Goal: Transaction & Acquisition: Purchase product/service

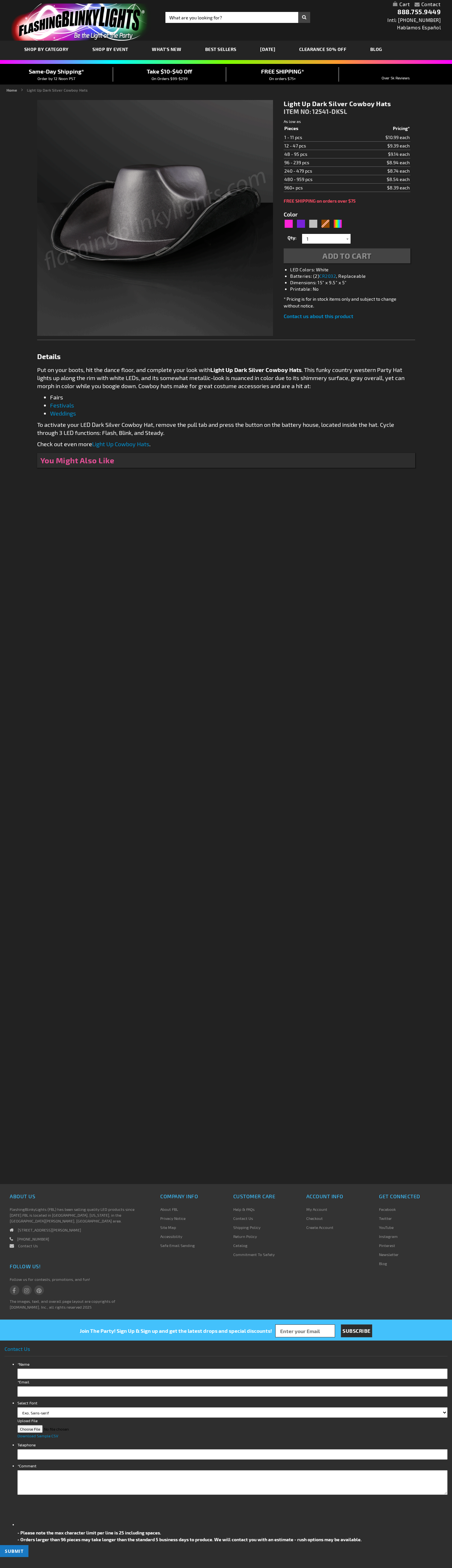
type input "5644"
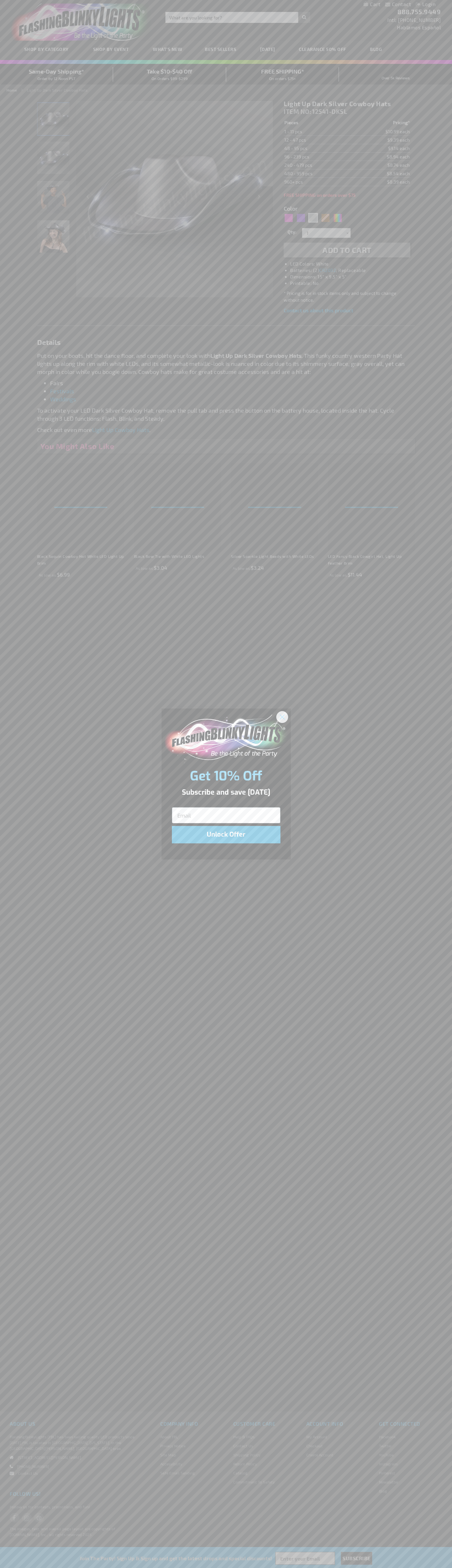
click at [282, 716] on icon "Close dialog" at bounding box center [281, 716] width 4 height 4
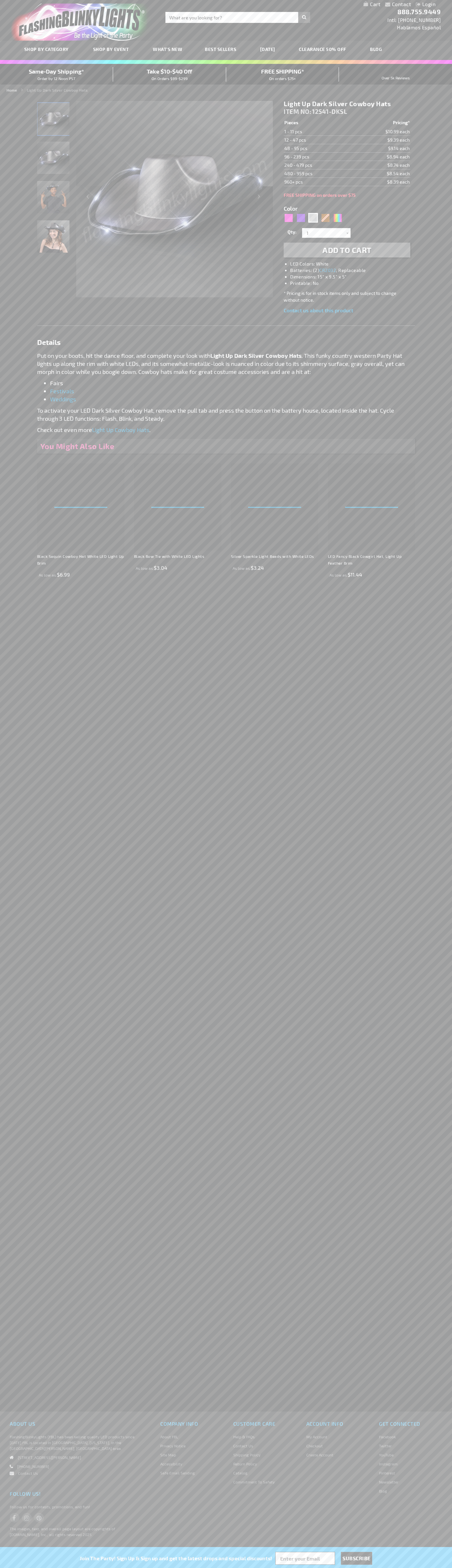
click at [347, 104] on h1 "Light Up Dark Silver Cowboy Hats" at bounding box center [346, 103] width 126 height 8
click at [347, 250] on span "Add to Cart" at bounding box center [347, 250] width 49 height 9
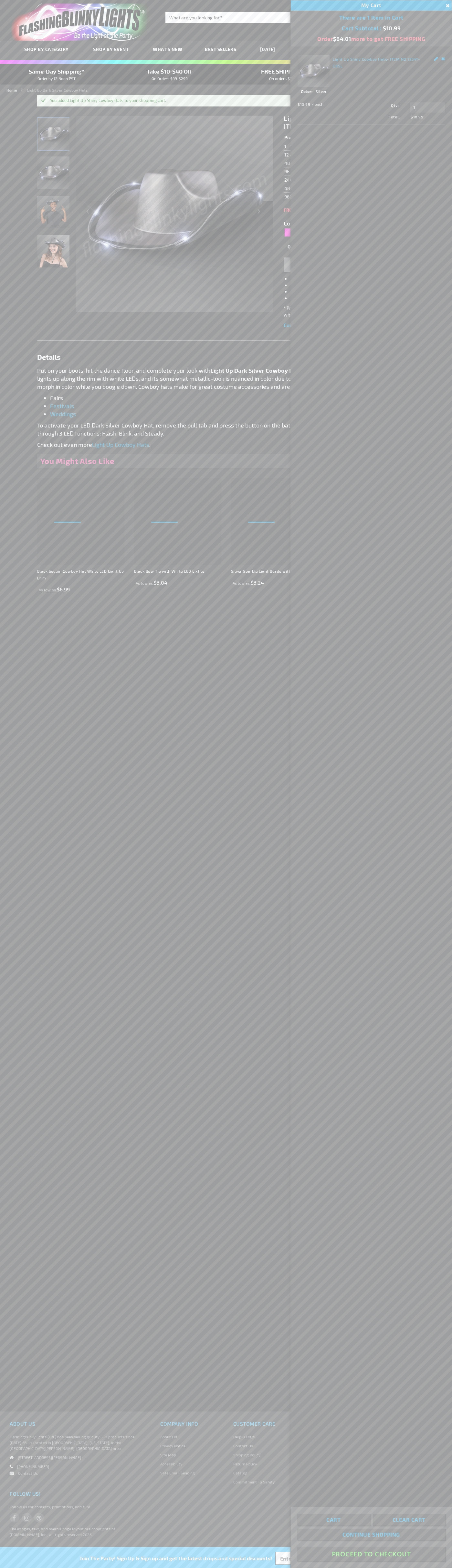
click at [371, 1554] on button "Proceed To Checkout" at bounding box center [371, 1554] width 148 height 15
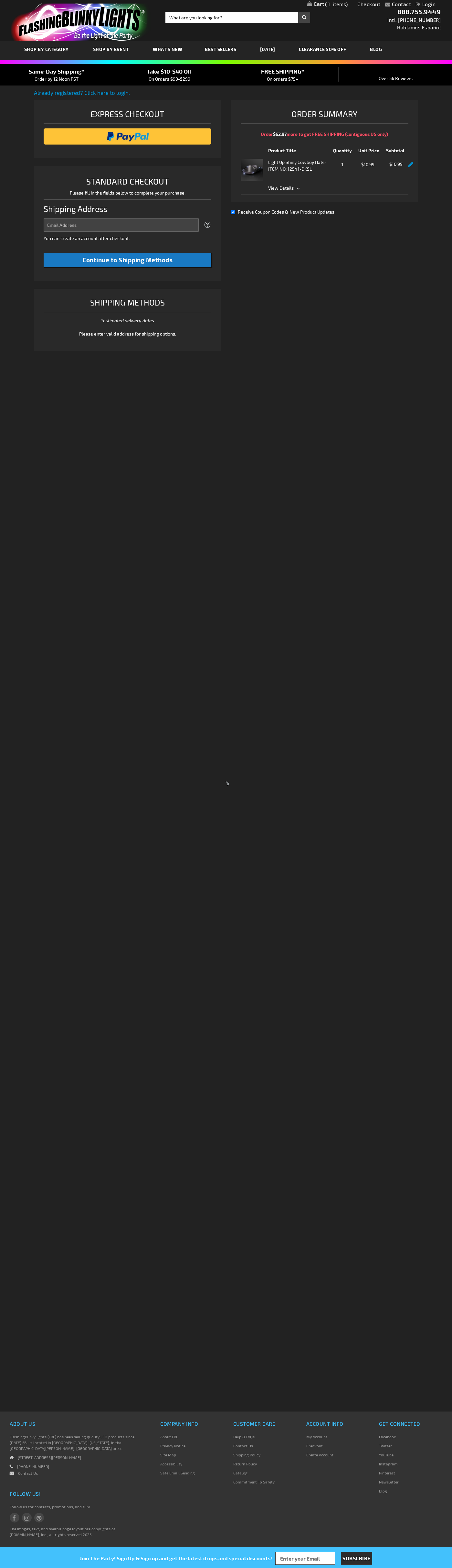
select select "US"
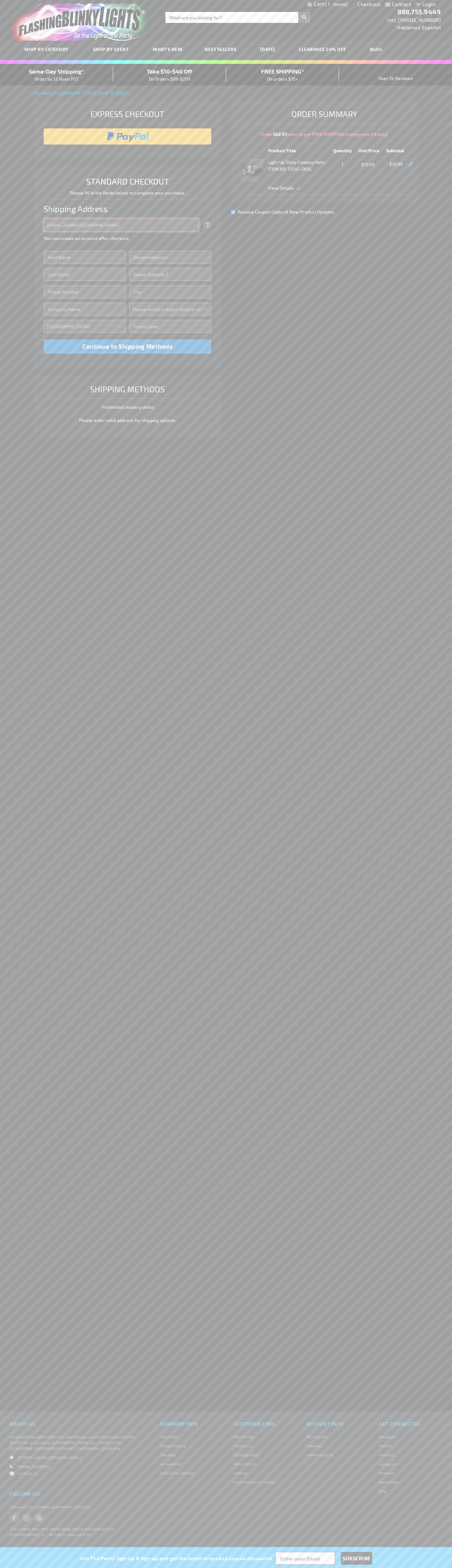
type input "johnsmith005@storebotmail.joonix.net"
type input "John"
type input "2332 Galiano Street"
type input "First floor"
type input "coral gables"
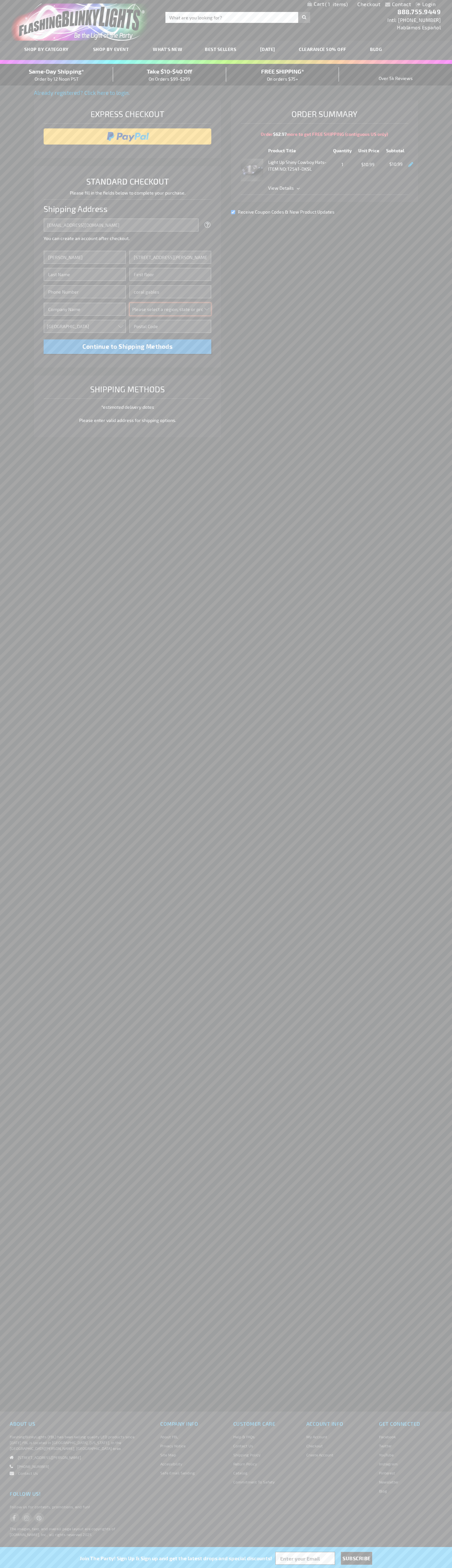
select select "18"
type input "33134"
type input "Smith"
type input "6502530000"
type input "John Smith"
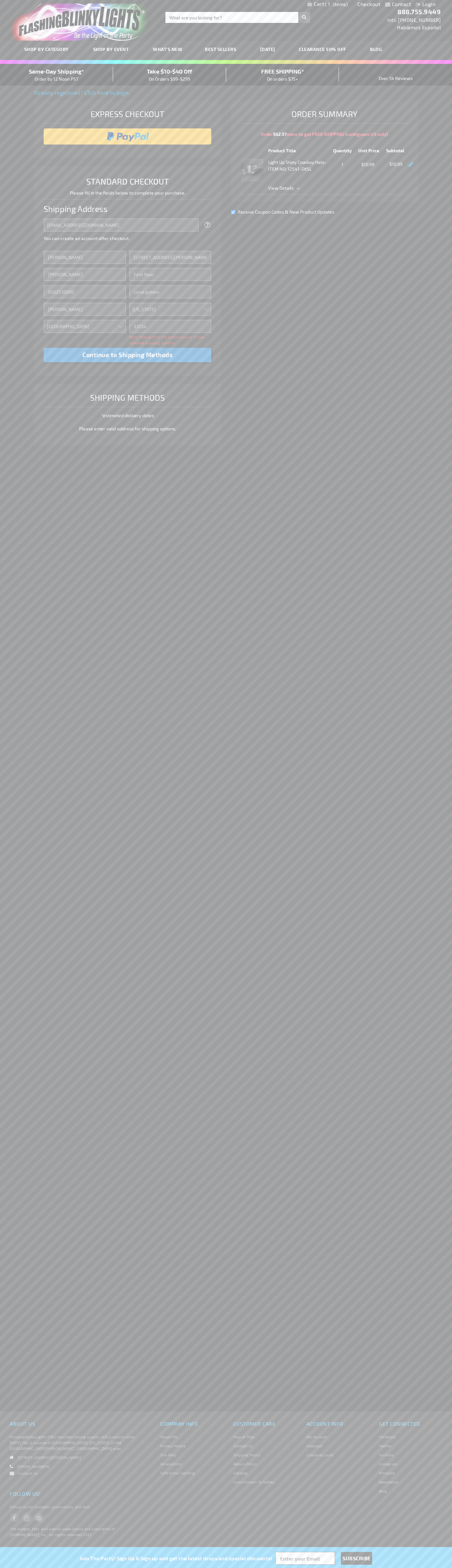
click at [57, 75] on div "Same-Day Shipping* Order by 12 Noon PST" at bounding box center [57, 74] width 113 height 15
click at [127, 136] on input "image" at bounding box center [127, 136] width 161 height 13
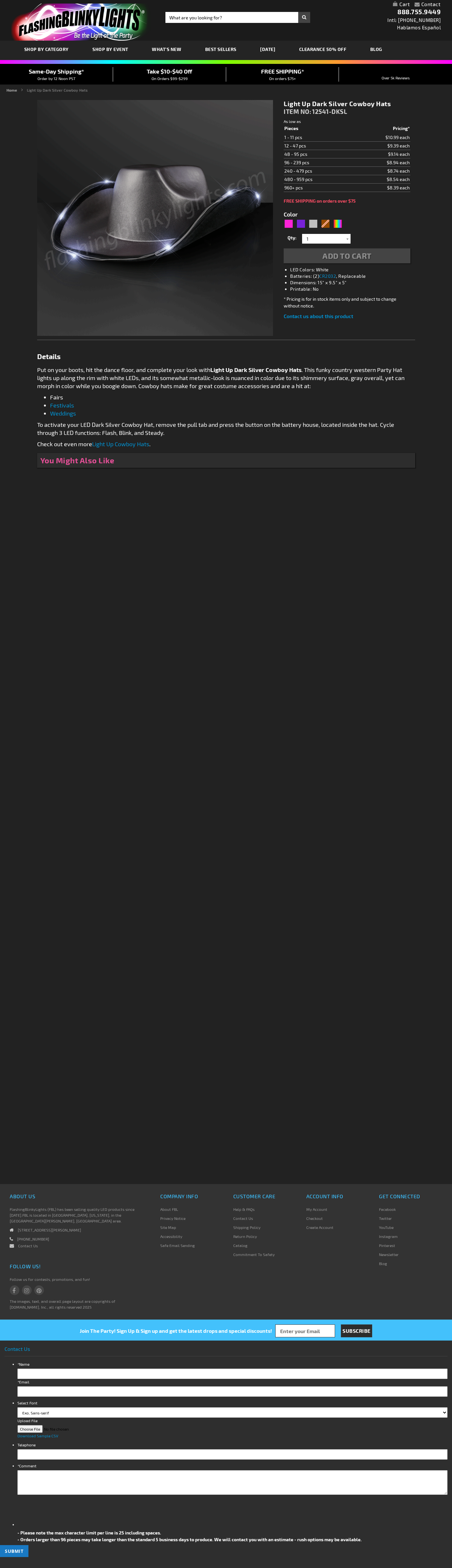
type input "5644"
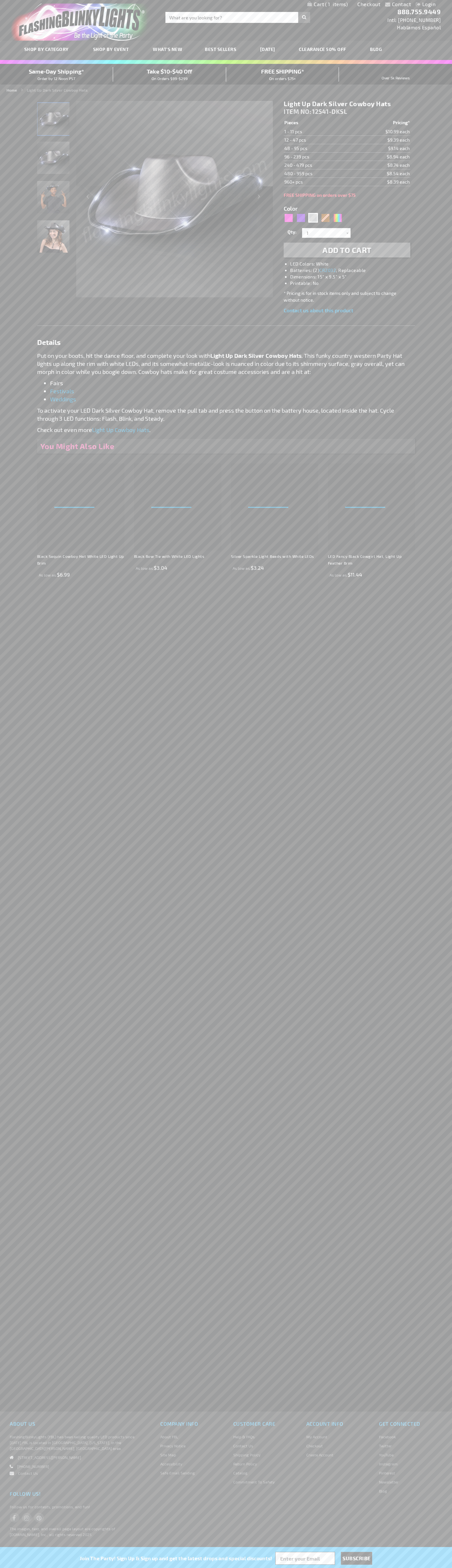
click at [327, 4] on span "1" at bounding box center [336, 4] width 23 height 6
